Goal: Transaction & Acquisition: Subscribe to service/newsletter

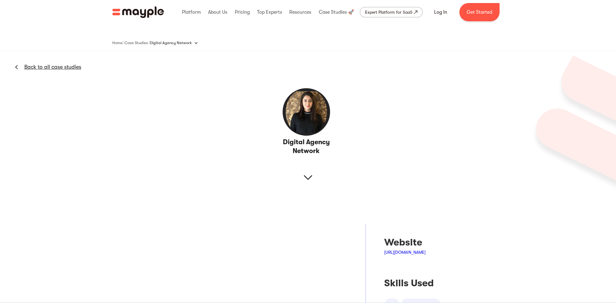
click at [308, 177] on img at bounding box center [308, 177] width 8 height 8
click at [475, 10] on link "Get Started" at bounding box center [480, 12] width 40 height 18
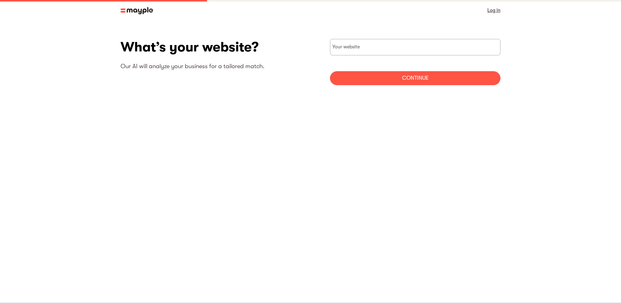
click at [137, 11] on img at bounding box center [137, 10] width 33 height 7
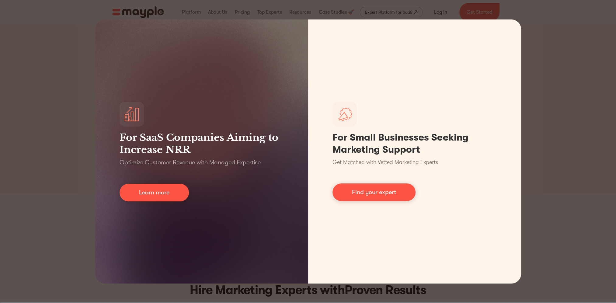
click at [70, 182] on div "For SaaS Companies Aiming to Increase NRR Optimize Customer Revenue with Manage…" at bounding box center [308, 151] width 616 height 303
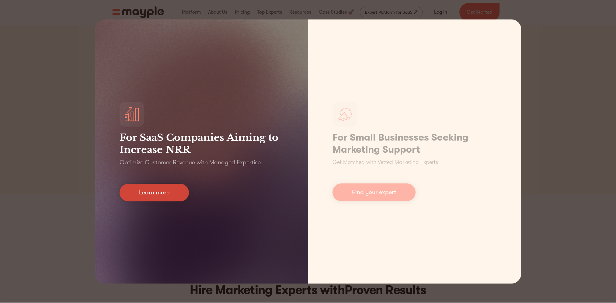
click at [152, 192] on link "Learn more" at bounding box center [154, 193] width 69 height 18
